Goal: Task Accomplishment & Management: Use online tool/utility

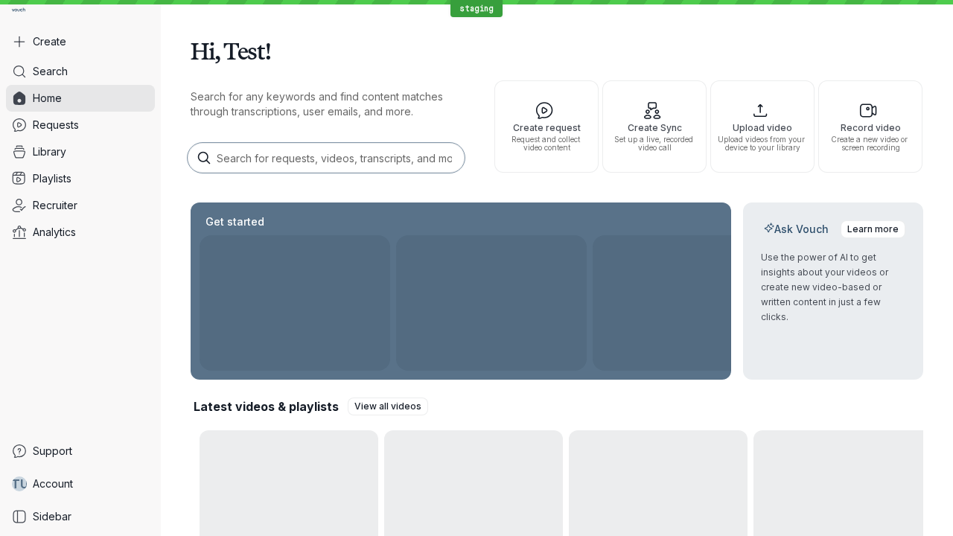
click at [80, 42] on button "Create" at bounding box center [80, 41] width 149 height 27
